Goal: Communication & Community: Participate in discussion

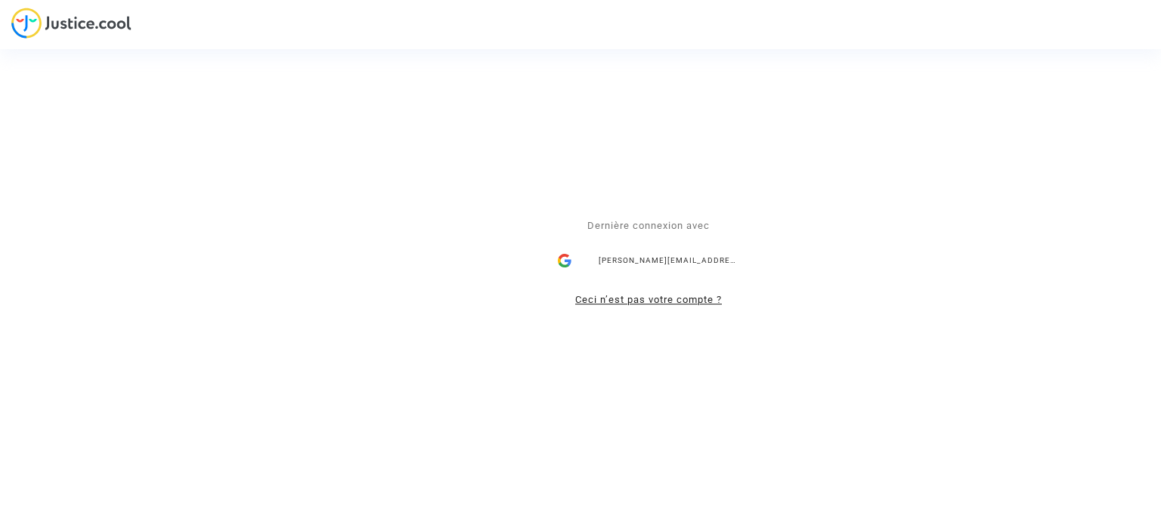
click at [626, 305] on link "Ceci n’est pas votre compte ?" at bounding box center [648, 299] width 147 height 11
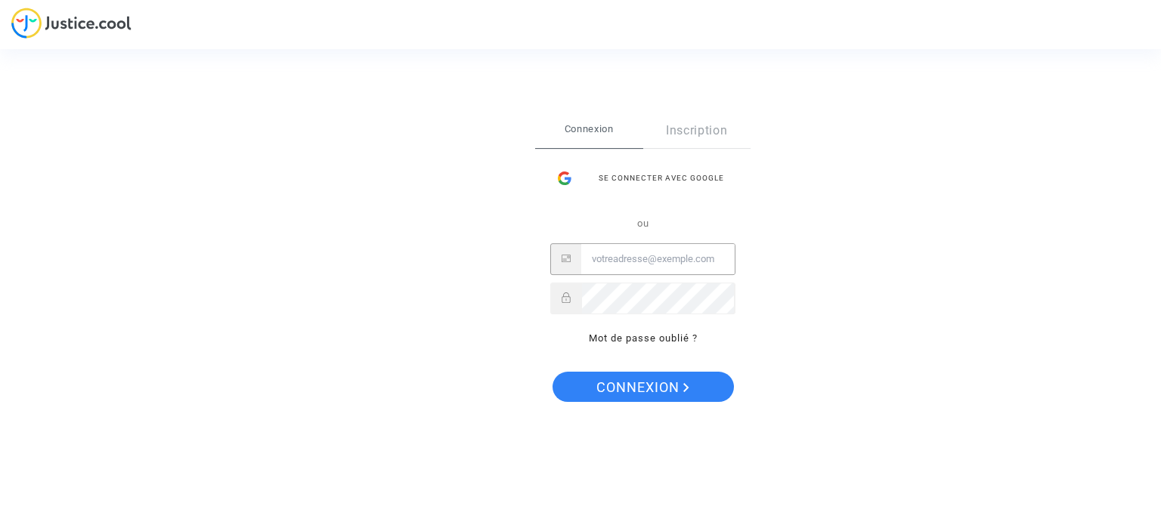
click at [630, 261] on input "Email" at bounding box center [657, 259] width 153 height 30
click at [643, 166] on div "Se connecter avec Google" at bounding box center [642, 178] width 185 height 30
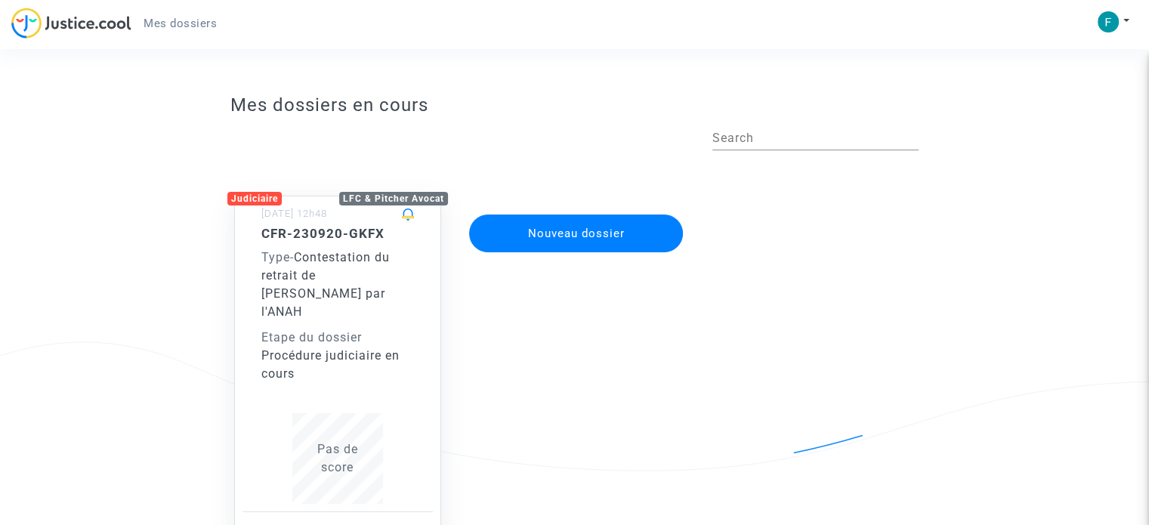
click at [331, 308] on div "CFR-230920-GKFX Type - Contestation du retrait de [PERSON_NAME] par l'ANAH Etap…" at bounding box center [337, 304] width 153 height 157
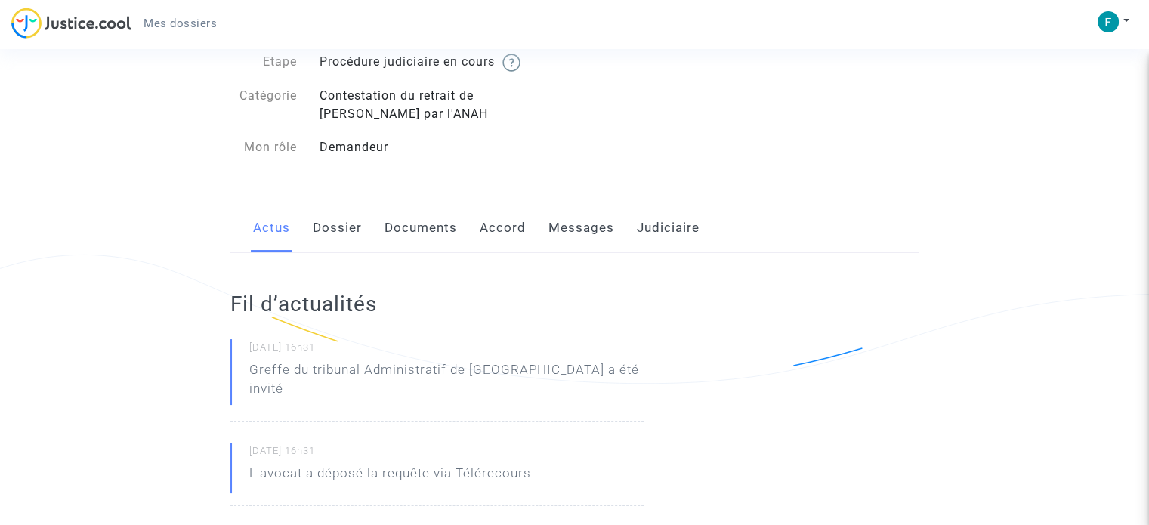
scroll to position [88, 0]
click at [577, 226] on link "Messages" at bounding box center [582, 228] width 66 height 50
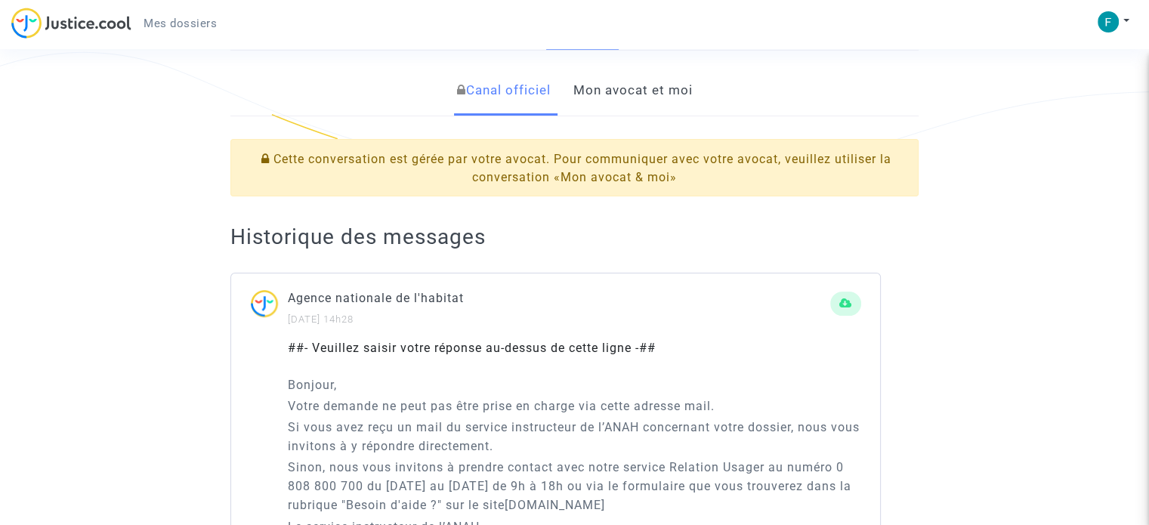
scroll to position [290, 0]
click at [653, 100] on link "Mon avocat et moi" at bounding box center [632, 91] width 119 height 50
